Goal: Task Accomplishment & Management: Use online tool/utility

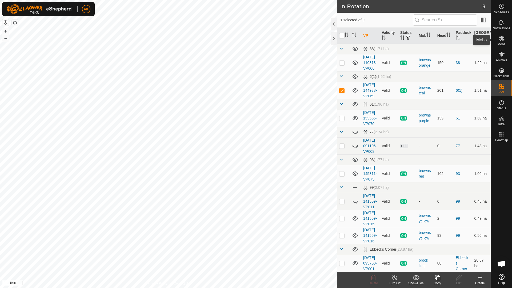
click at [504, 43] on span "Mobs" at bounding box center [501, 44] width 8 height 3
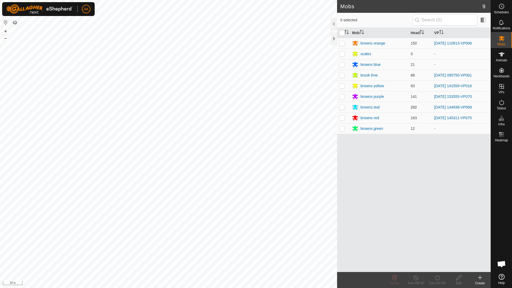
click at [344, 108] on p-checkbox at bounding box center [341, 107] width 5 height 4
checkbox input "true"
click at [438, 277] on icon at bounding box center [437, 277] width 7 height 6
click at [439, 265] on link "Now" at bounding box center [453, 265] width 53 height 11
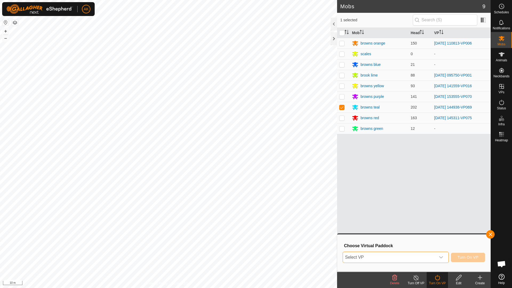
click at [400, 254] on span "Select VP" at bounding box center [389, 257] width 93 height 11
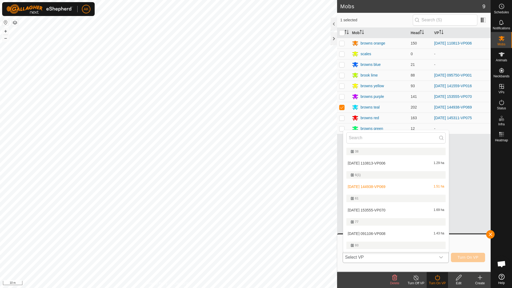
scroll to position [10, 0]
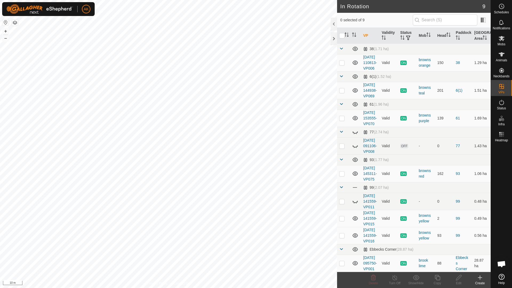
checkbox input "true"
click at [435, 277] on icon at bounding box center [437, 277] width 7 height 6
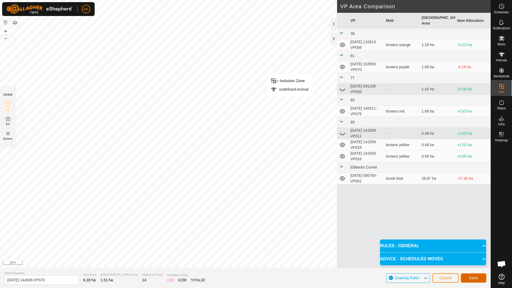
click at [482, 280] on button "Save" at bounding box center [474, 277] width 26 height 9
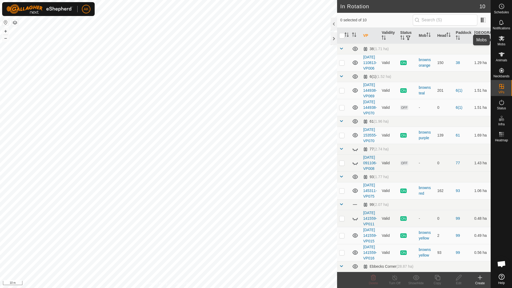
click at [500, 42] on es-mob-svg-icon at bounding box center [502, 38] width 10 height 9
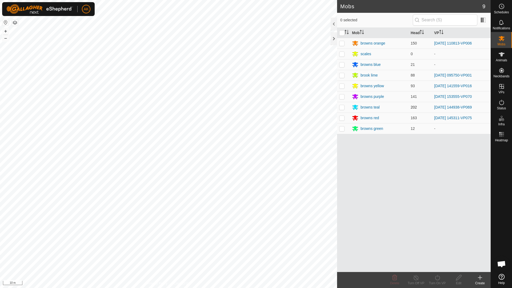
click at [343, 106] on p-checkbox at bounding box center [341, 107] width 5 height 4
checkbox input "true"
click at [438, 278] on icon at bounding box center [437, 277] width 7 height 6
click at [434, 267] on link "Now" at bounding box center [453, 265] width 53 height 11
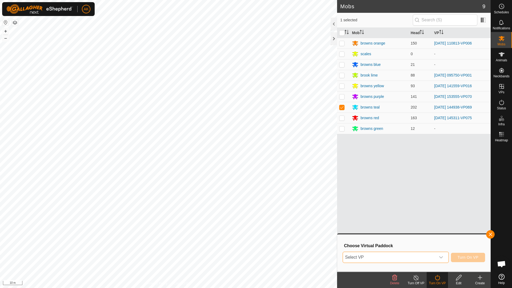
click at [405, 255] on span "Select VP" at bounding box center [389, 257] width 93 height 11
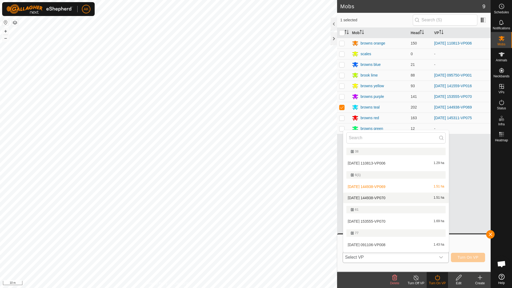
drag, startPoint x: 377, startPoint y: 198, endPoint x: 385, endPoint y: 199, distance: 8.1
click at [377, 198] on li "[DATE] 144938-VP070 1.51 ha" at bounding box center [396, 197] width 106 height 11
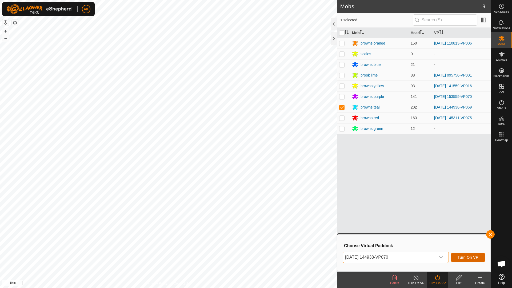
click at [467, 256] on span "Turn On VP" at bounding box center [467, 257] width 21 height 4
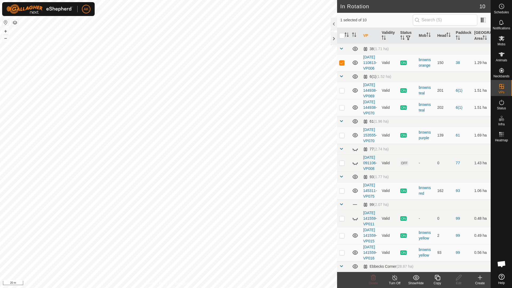
click at [437, 276] on icon at bounding box center [436, 277] width 5 height 5
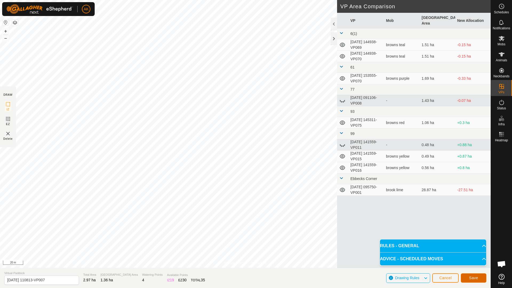
click at [477, 277] on span "Save" at bounding box center [473, 278] width 9 height 4
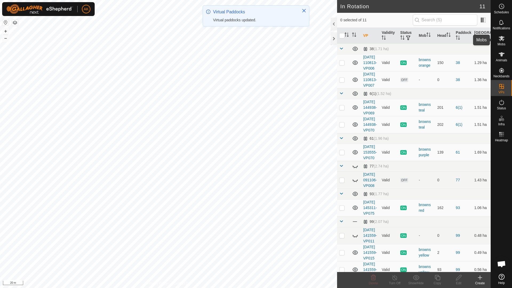
click at [500, 38] on icon at bounding box center [501, 38] width 6 height 6
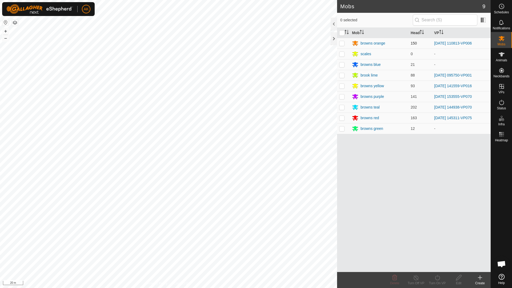
click at [342, 42] on p-checkbox at bounding box center [341, 43] width 5 height 4
checkbox input "true"
click at [435, 278] on icon at bounding box center [437, 277] width 7 height 6
click at [433, 265] on link "Now" at bounding box center [453, 265] width 53 height 11
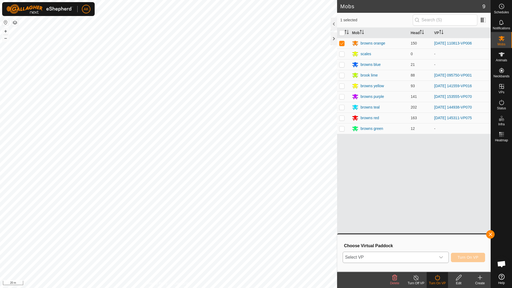
click at [424, 254] on span "Select VP" at bounding box center [389, 257] width 93 height 11
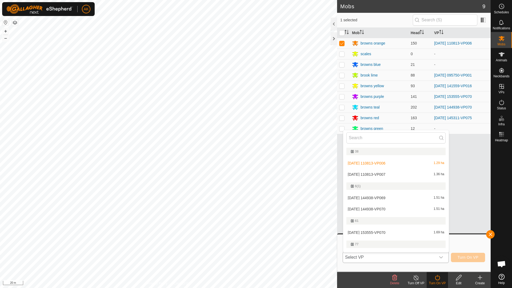
scroll to position [9, 0]
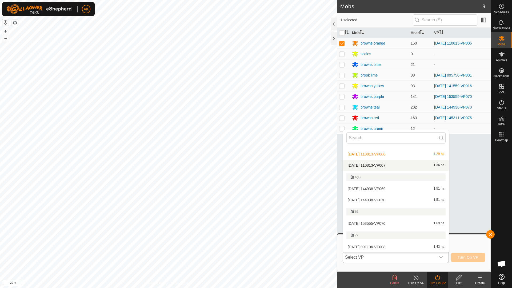
click at [378, 164] on li "[DATE] 110813-VP007 1.36 ha" at bounding box center [396, 165] width 106 height 11
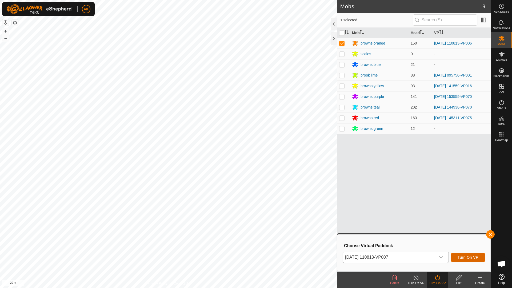
click at [470, 256] on span "Turn On VP" at bounding box center [467, 257] width 21 height 4
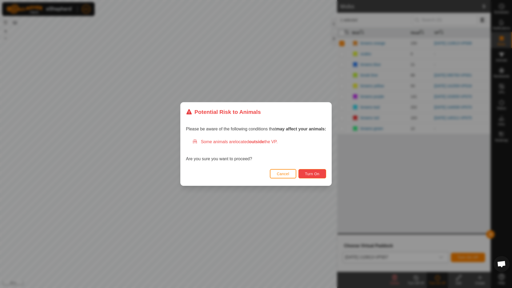
click at [317, 171] on button "Turn On" at bounding box center [312, 173] width 28 height 9
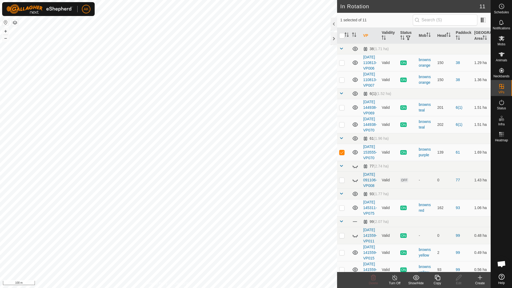
click at [437, 279] on icon at bounding box center [437, 277] width 7 height 6
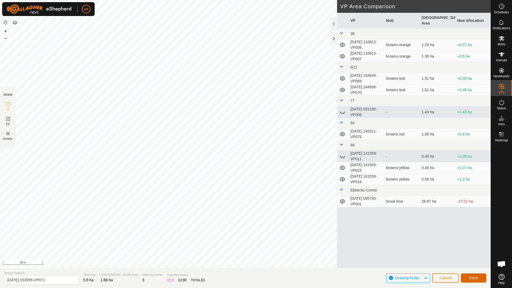
click at [474, 275] on button "Save" at bounding box center [474, 277] width 26 height 9
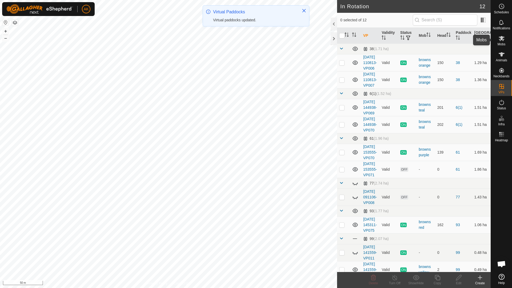
click at [501, 41] on icon at bounding box center [501, 38] width 6 height 6
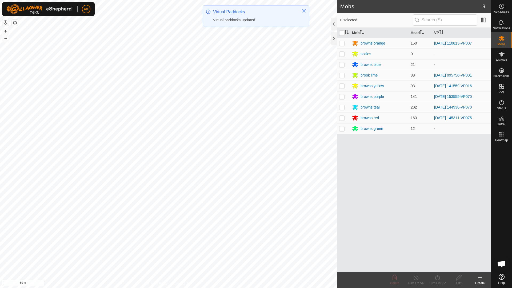
click at [344, 97] on p-checkbox at bounding box center [341, 96] width 5 height 4
checkbox input "true"
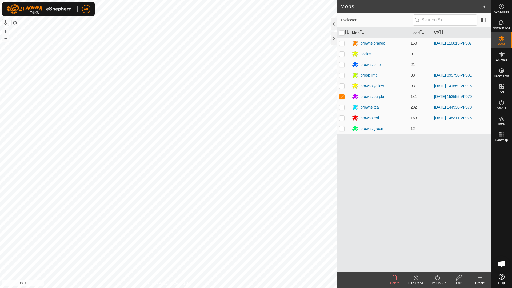
click at [438, 279] on icon at bounding box center [437, 277] width 7 height 6
click at [435, 266] on link "Now" at bounding box center [453, 265] width 53 height 11
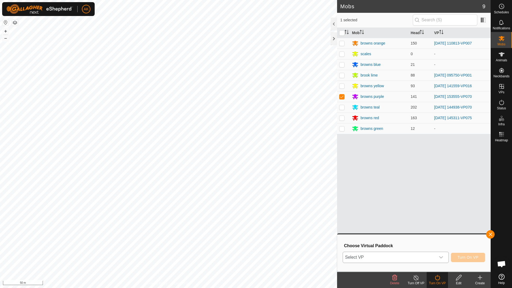
click at [414, 255] on span "Select VP" at bounding box center [389, 257] width 93 height 11
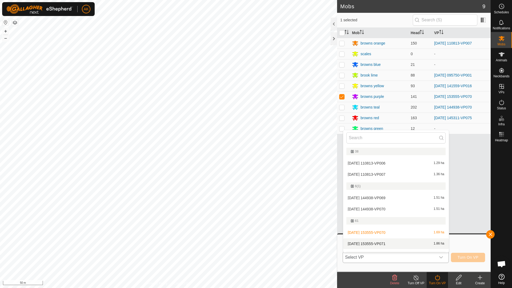
click at [385, 243] on li "[DATE] 153555-VP071 1.86 ha" at bounding box center [396, 243] width 106 height 11
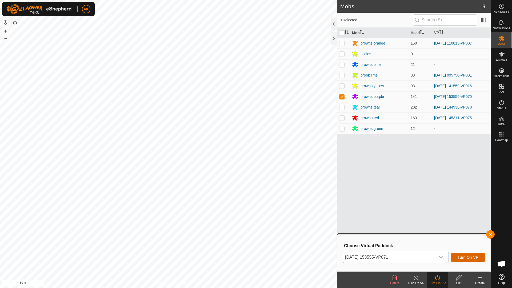
click at [466, 257] on span "Turn On VP" at bounding box center [467, 257] width 21 height 4
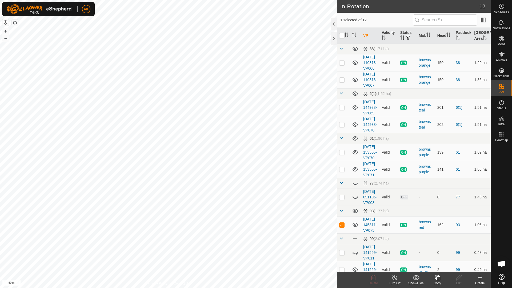
click at [436, 276] on icon at bounding box center [437, 277] width 7 height 6
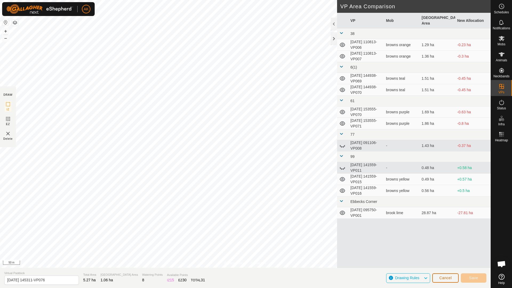
click at [444, 281] on button "Cancel" at bounding box center [445, 277] width 26 height 9
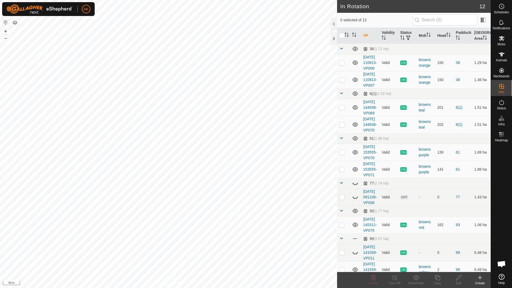
checkbox input "true"
click at [437, 276] on icon at bounding box center [437, 277] width 7 height 6
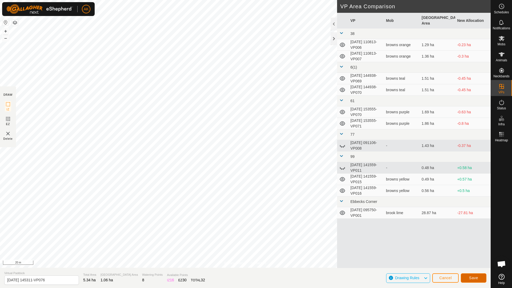
click at [472, 274] on button "Save" at bounding box center [474, 277] width 26 height 9
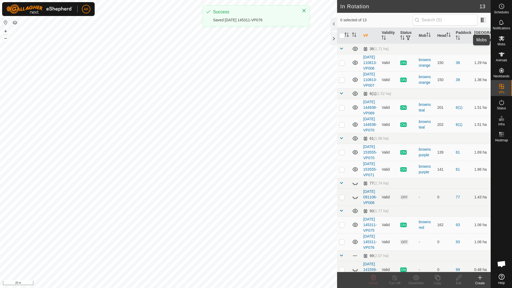
click at [499, 39] on icon at bounding box center [501, 38] width 6 height 5
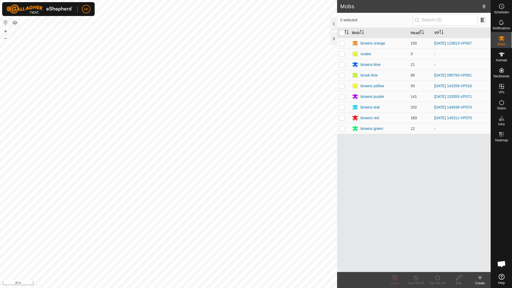
click at [344, 118] on p-checkbox at bounding box center [341, 118] width 5 height 4
checkbox input "true"
click at [439, 277] on icon at bounding box center [437, 277] width 7 height 6
click at [439, 265] on link "Now" at bounding box center [453, 265] width 53 height 11
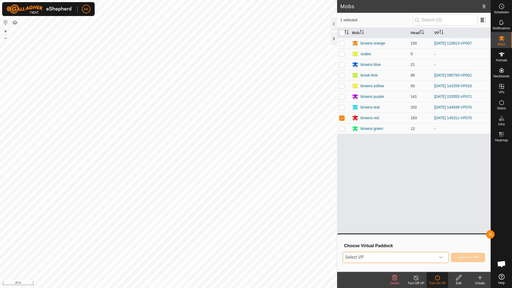
click at [428, 256] on span "Select VP" at bounding box center [389, 257] width 93 height 11
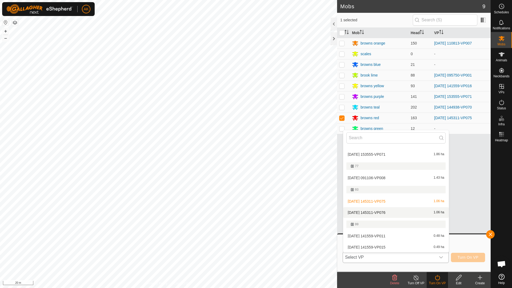
scroll to position [107, 0]
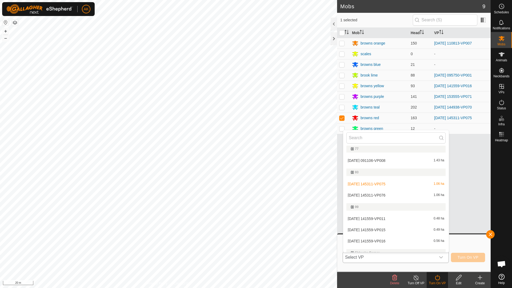
click at [372, 195] on li "[DATE] 145311-VP076 1.06 ha" at bounding box center [396, 195] width 106 height 11
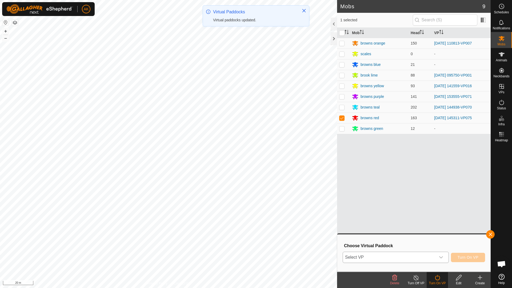
click at [441, 257] on icon "dropdown trigger" at bounding box center [441, 257] width 4 height 4
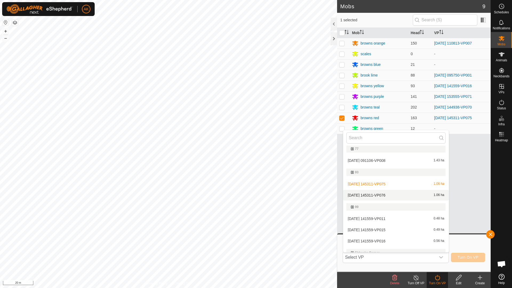
click at [379, 194] on li "[DATE] 145311-VP076 1.06 ha" at bounding box center [396, 195] width 106 height 11
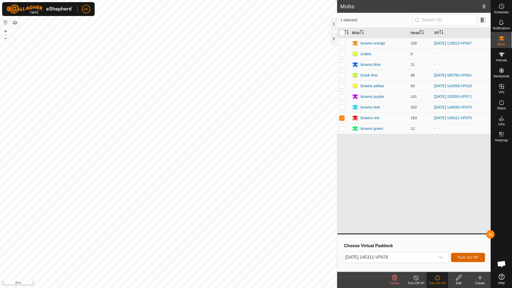
click at [474, 256] on span "Turn On VP" at bounding box center [467, 257] width 21 height 4
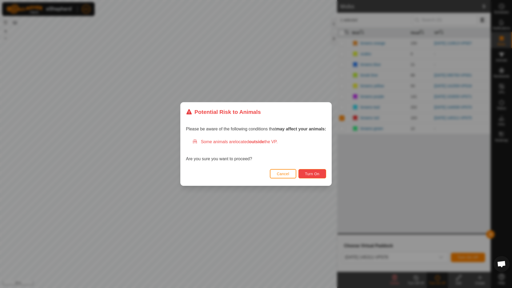
click at [308, 174] on span "Turn On" at bounding box center [312, 174] width 14 height 4
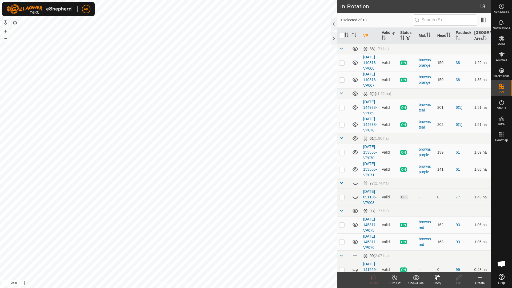
click at [396, 279] on icon at bounding box center [394, 277] width 7 height 6
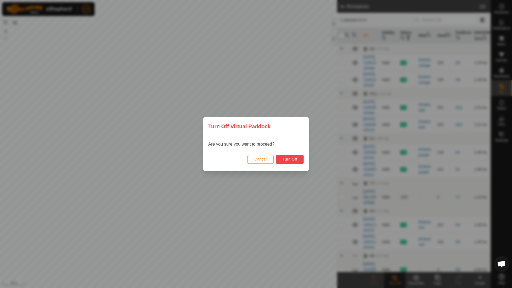
click at [293, 163] on button "Turn Off" at bounding box center [290, 159] width 28 height 9
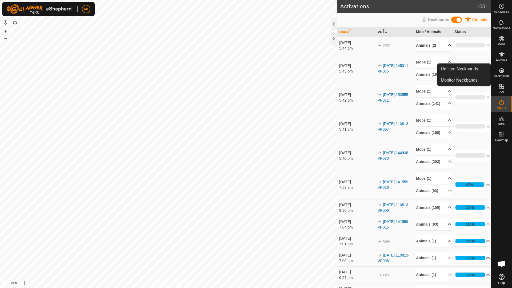
click at [424, 45] on p-accordion-header "Animals (2)" at bounding box center [434, 45] width 36 height 12
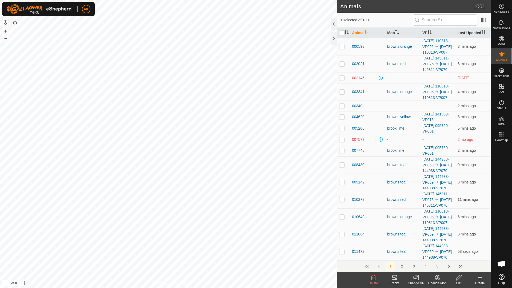
click at [418, 279] on icon at bounding box center [417, 277] width 2 height 5
click at [425, 253] on link "Choose VP..." at bounding box center [431, 254] width 53 height 11
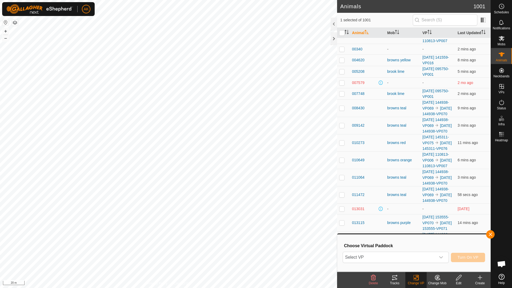
scroll to position [80, 0]
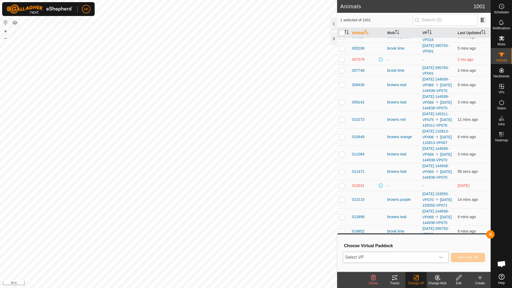
click at [443, 256] on div "dropdown trigger" at bounding box center [440, 257] width 11 height 11
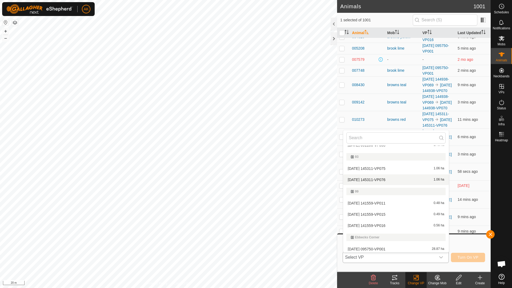
scroll to position [124, 0]
click at [366, 222] on li "[DATE] 141559-VP016 0.56 ha" at bounding box center [396, 223] width 106 height 11
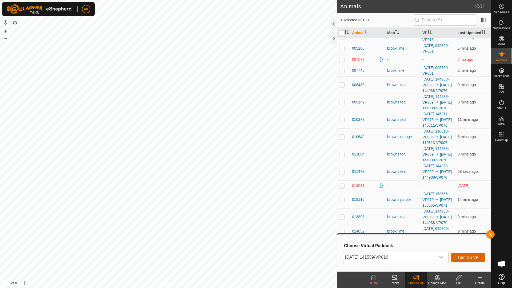
click at [467, 258] on span "Turn On VP" at bounding box center [467, 257] width 21 height 4
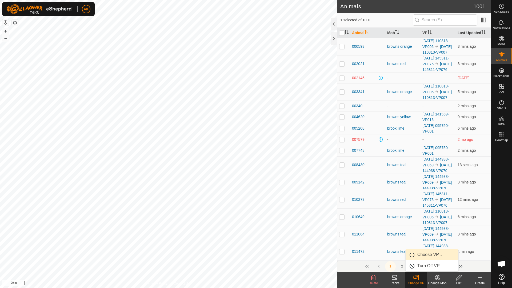
click at [422, 255] on link "Choose VP..." at bounding box center [431, 254] width 53 height 11
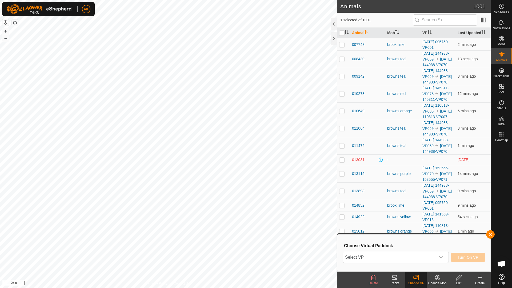
scroll to position [107, 0]
click at [439, 253] on div "dropdown trigger" at bounding box center [440, 257] width 11 height 11
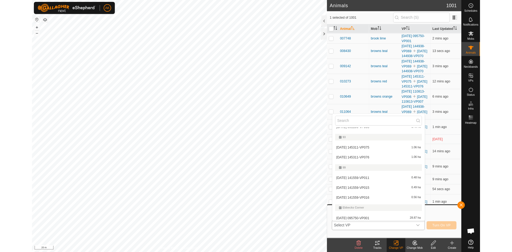
scroll to position [124, 0]
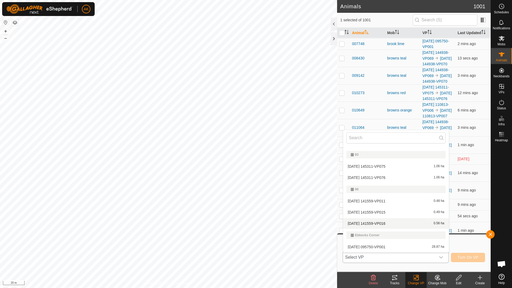
click at [385, 222] on li "[DATE] 141559-VP016 0.56 ha" at bounding box center [396, 223] width 106 height 11
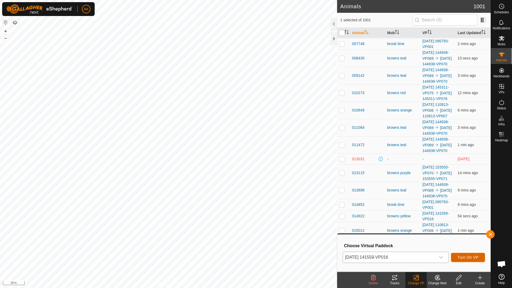
click at [465, 258] on span "Turn On VP" at bounding box center [467, 257] width 21 height 4
